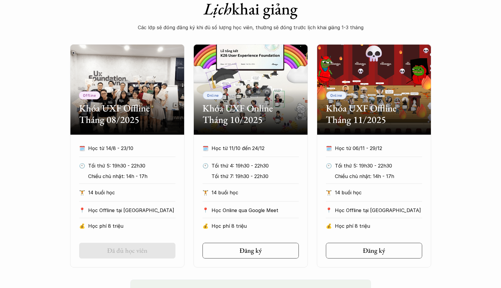
scroll to position [253, 0]
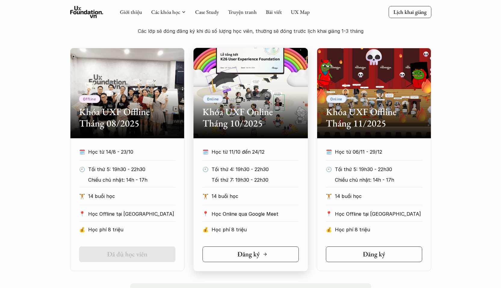
click at [254, 258] on h5 "Đăng ký" at bounding box center [249, 254] width 22 height 8
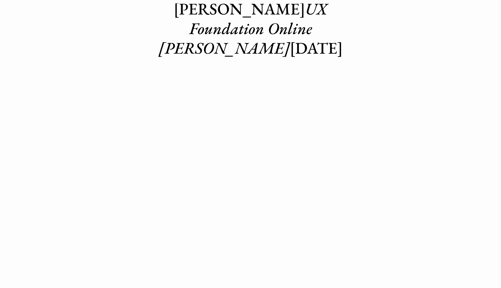
scroll to position [58, 0]
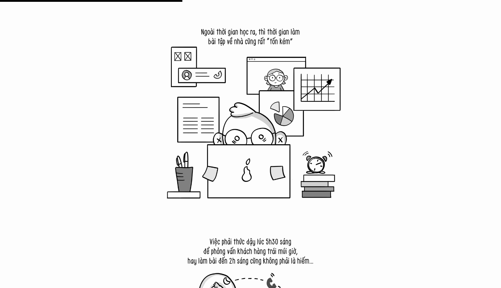
scroll to position [2429, 0]
